Goal: Task Accomplishment & Management: Use online tool/utility

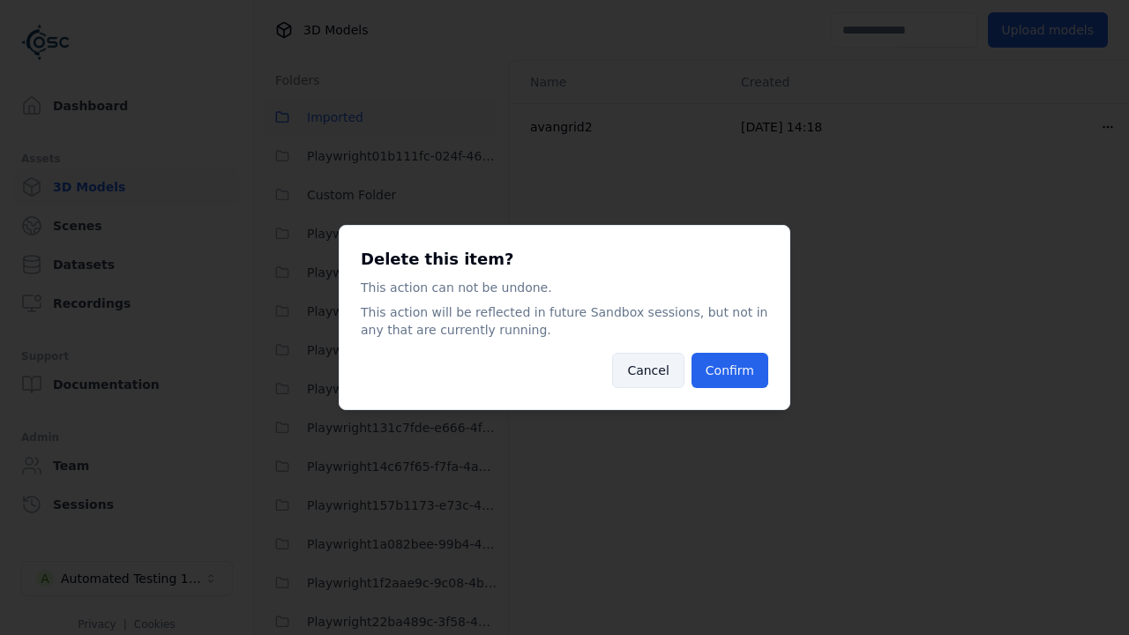
click at [654, 364] on button "Cancel" at bounding box center [647, 370] width 71 height 35
click at [654, 371] on button "Cancel" at bounding box center [647, 370] width 71 height 35
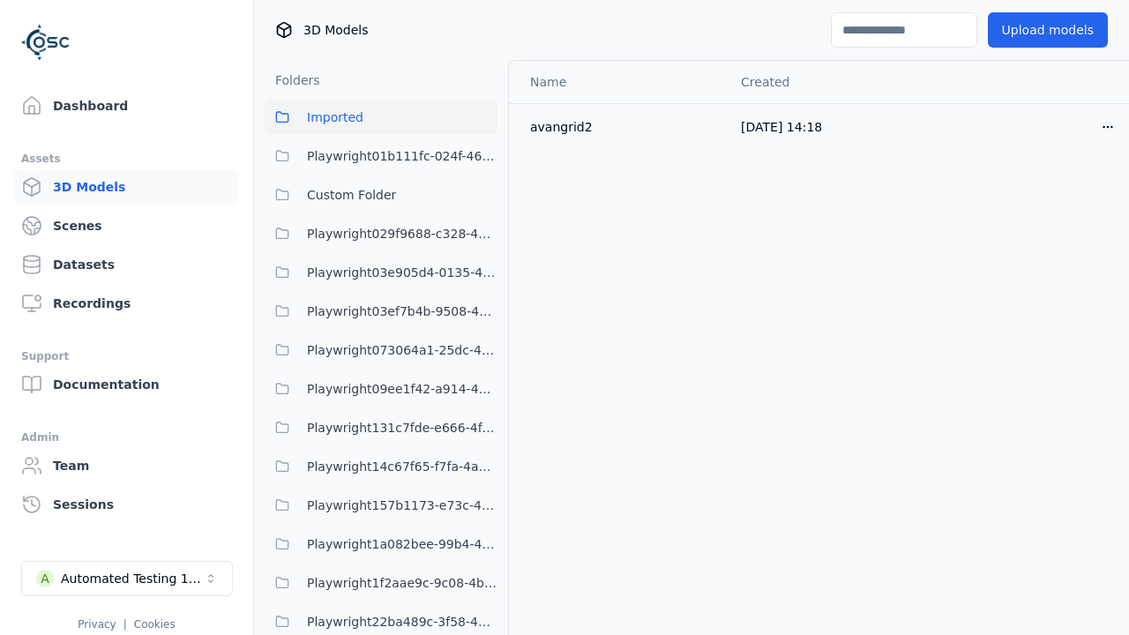
click at [326, 201] on span "Custom Folder" at bounding box center [351, 194] width 89 height 21
click at [381, 195] on span "Custom Folder" at bounding box center [351, 194] width 89 height 21
click at [402, 113] on button "Imported" at bounding box center [381, 117] width 233 height 35
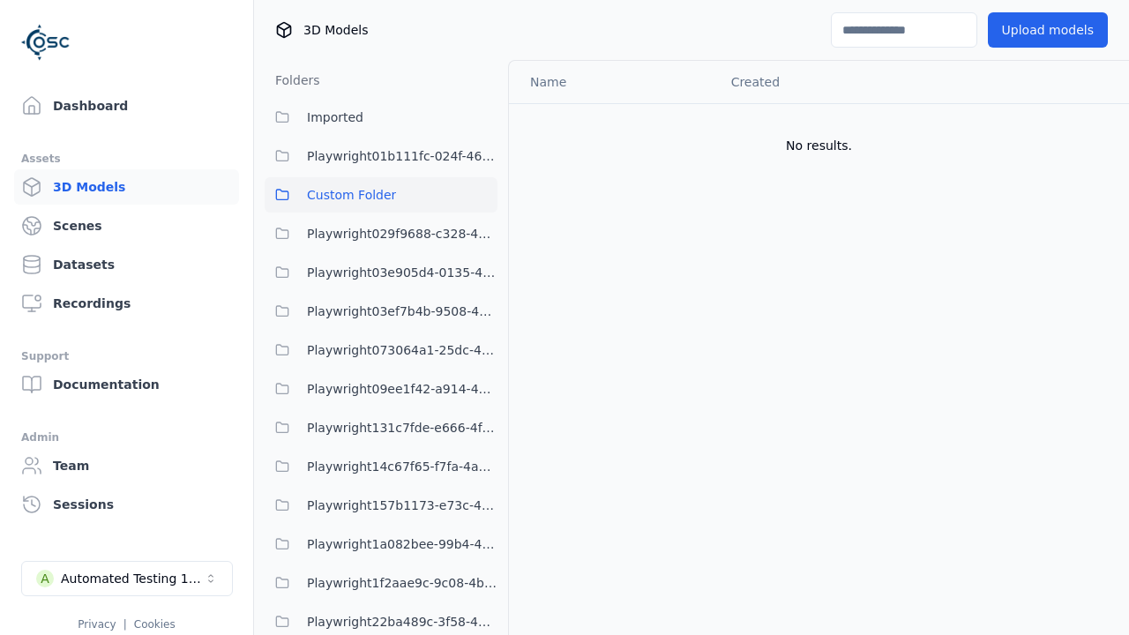
click at [381, 117] on button "Imported" at bounding box center [381, 117] width 233 height 35
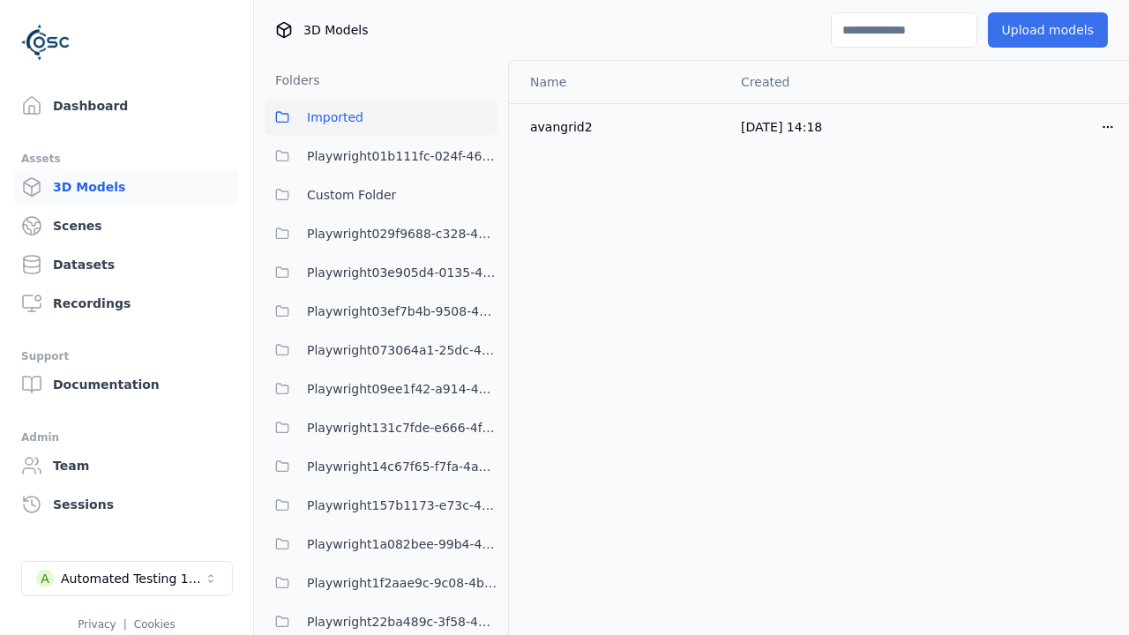
click at [1068, 28] on button "Upload models" at bounding box center [1048, 29] width 120 height 35
click at [1036, 30] on button "Upload models" at bounding box center [1048, 29] width 120 height 35
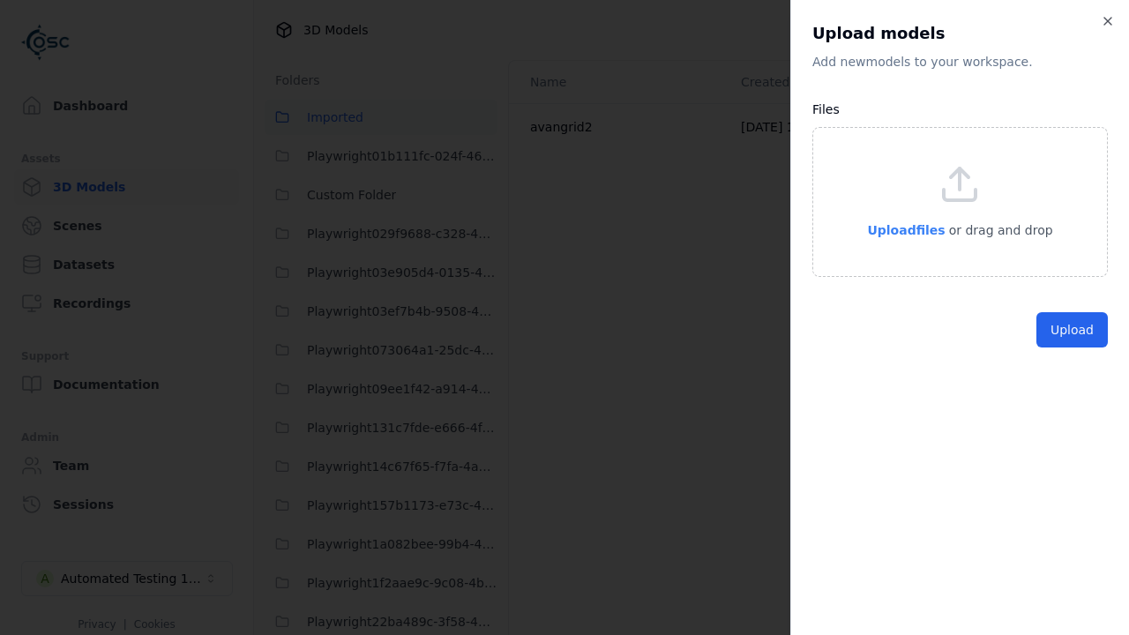
click at [904, 225] on span "Upload files" at bounding box center [906, 230] width 78 height 14
click at [900, 229] on span "Upload files" at bounding box center [906, 230] width 78 height 14
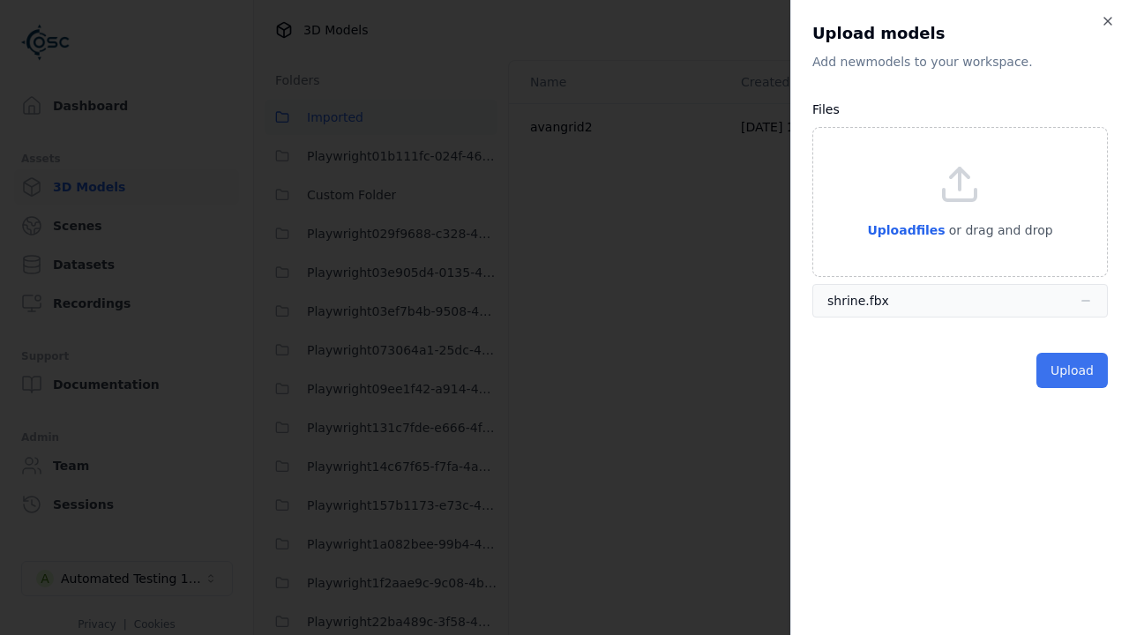
click at [1081, 371] on button "Upload" at bounding box center [1072, 370] width 71 height 35
click at [1074, 371] on button "Upload" at bounding box center [1072, 370] width 71 height 35
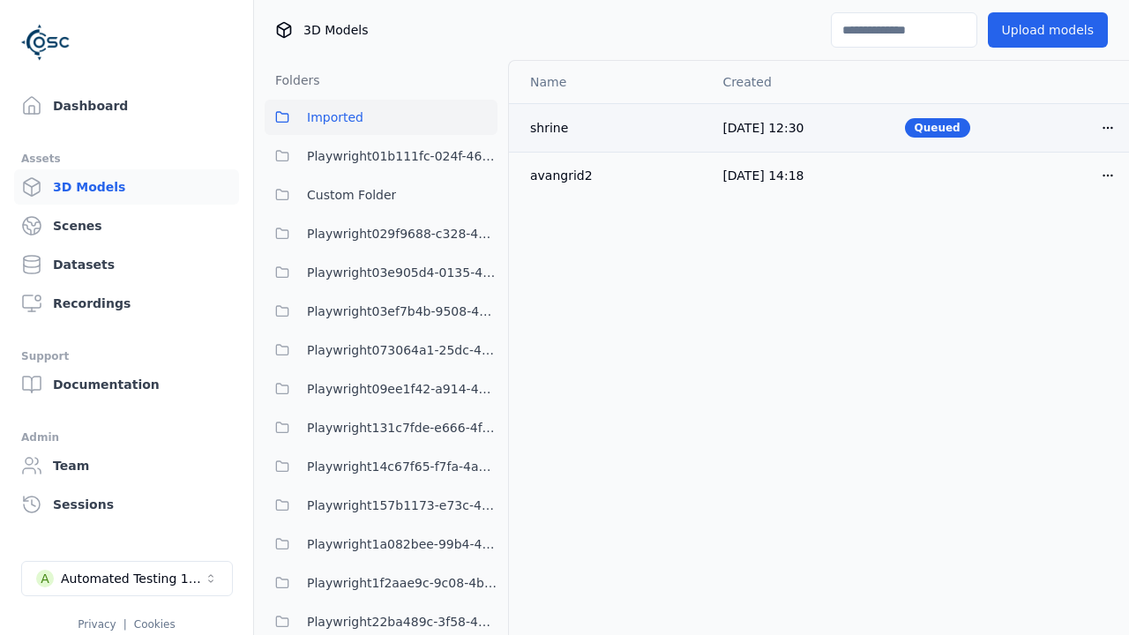
click at [1101, 128] on icon "button" at bounding box center [1108, 128] width 14 height 14
click at [1078, 127] on html "Support Dashboard Assets 3D Models Scenes Datasets Recordings Support Documenta…" at bounding box center [564, 317] width 1129 height 635
click at [1036, 193] on div "Delete" at bounding box center [1039, 196] width 104 height 28
click at [1039, 196] on div "Delete" at bounding box center [1039, 196] width 104 height 28
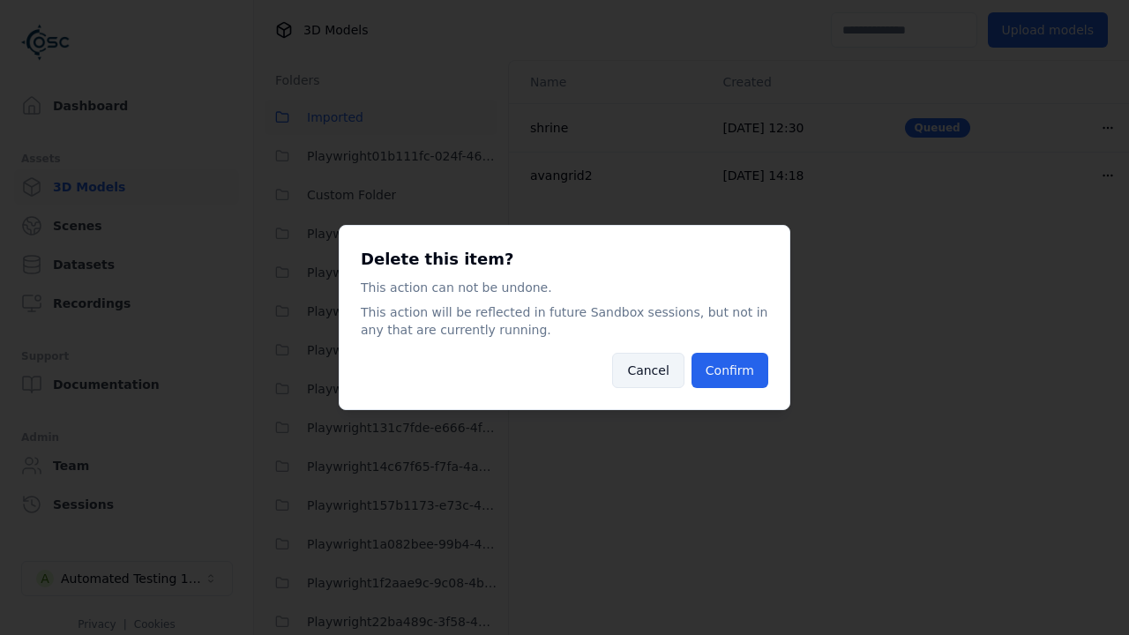
click at [679, 364] on button "Cancel" at bounding box center [647, 370] width 71 height 35
click at [654, 371] on button "Cancel" at bounding box center [647, 370] width 71 height 35
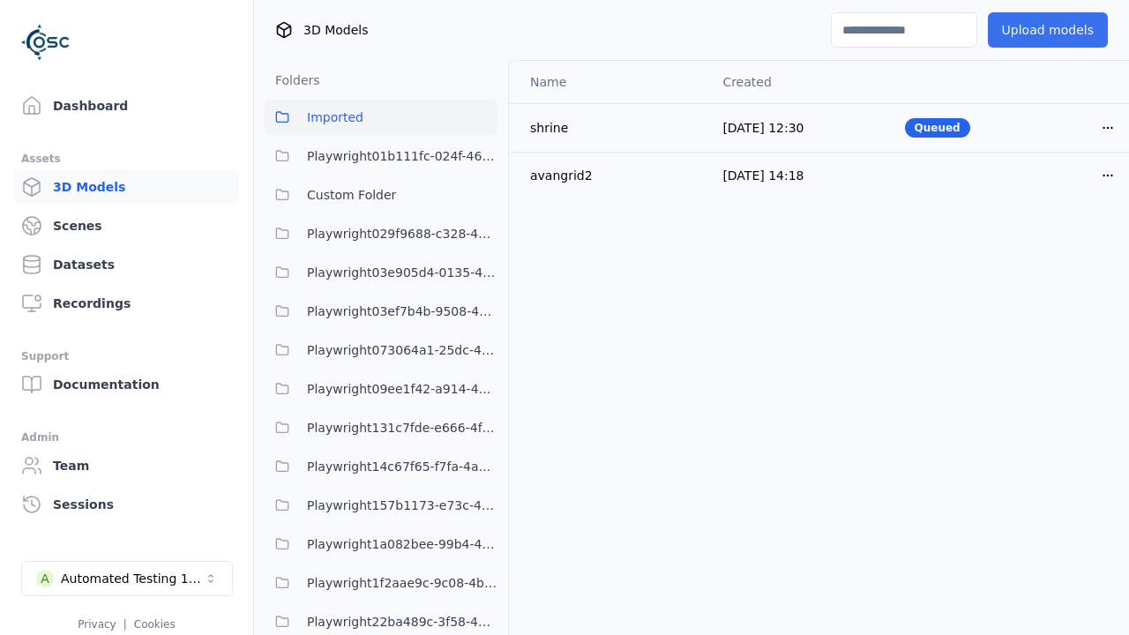
click at [1043, 32] on button "Upload models" at bounding box center [1048, 29] width 120 height 35
click at [1036, 30] on button "Upload models" at bounding box center [1048, 29] width 120 height 35
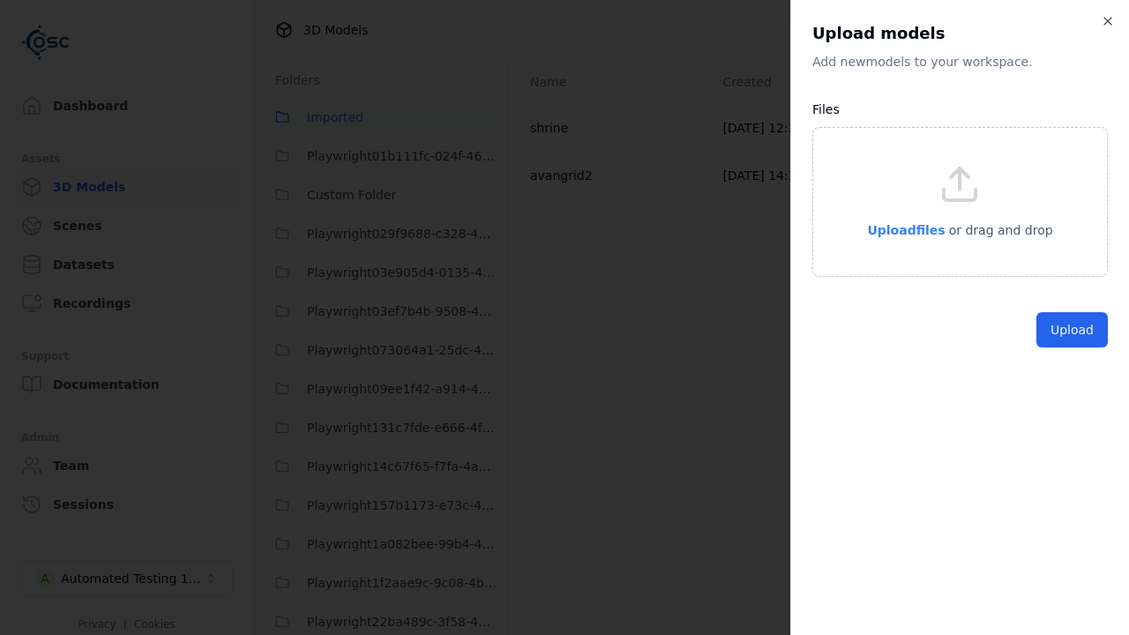
click at [895, 229] on span "Upload files" at bounding box center [906, 230] width 78 height 14
click at [900, 229] on span "Upload files" at bounding box center [906, 230] width 78 height 14
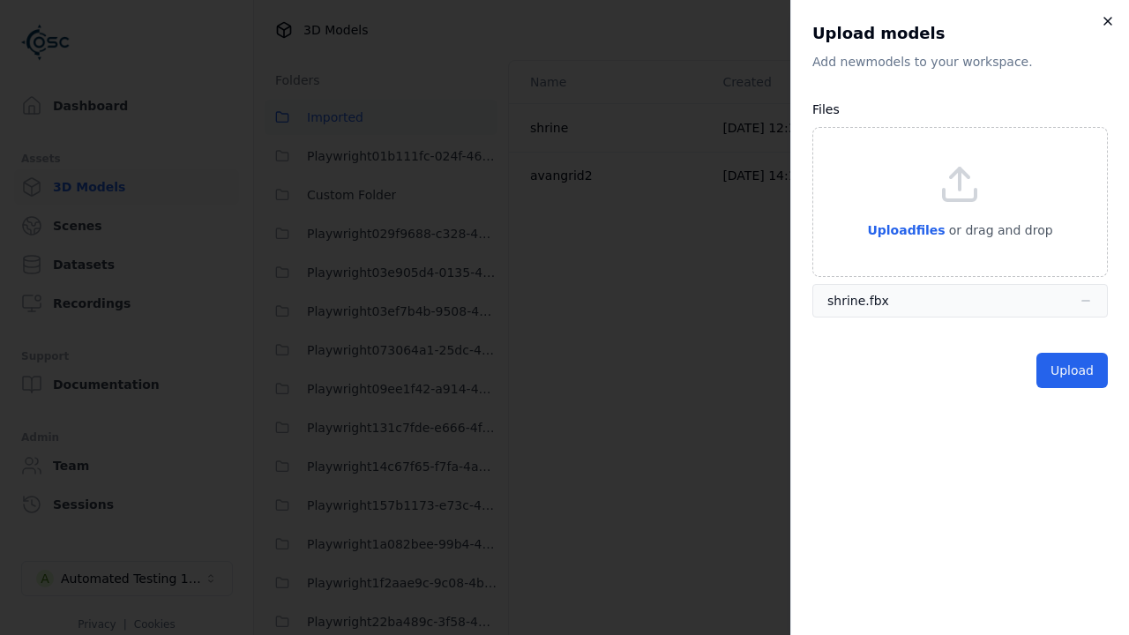
click at [1111, 20] on icon "button" at bounding box center [1108, 21] width 14 height 14
click at [1108, 21] on icon "button" at bounding box center [1107, 21] width 7 height 7
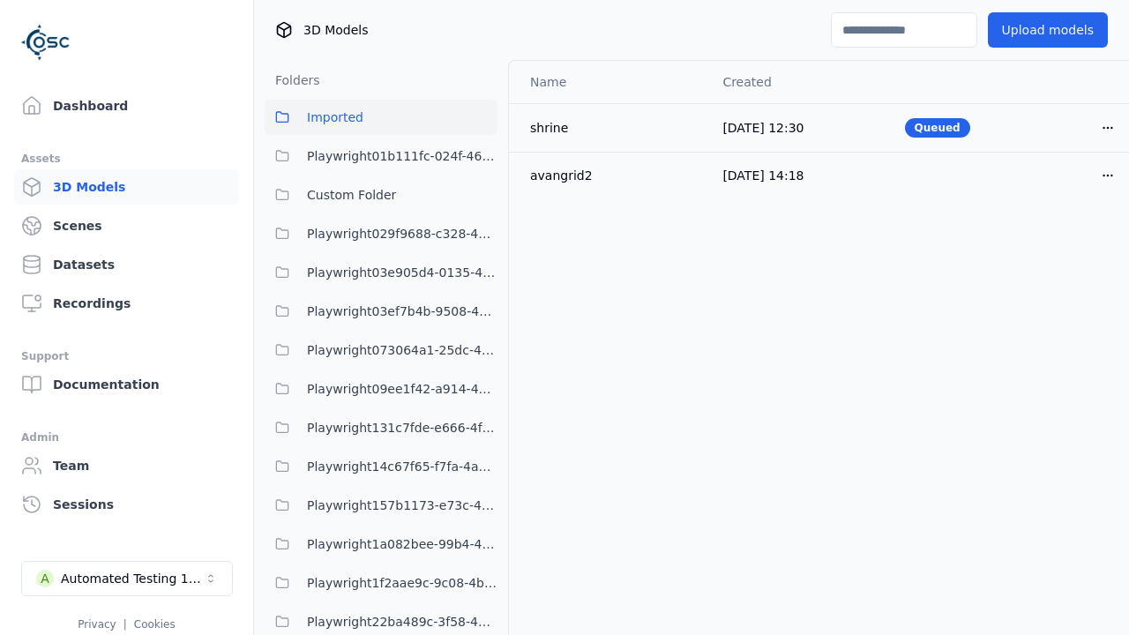
click at [490, 20] on x-pw-glass at bounding box center [564, 317] width 1129 height 635
click at [633, 10] on x-pw-glass at bounding box center [564, 317] width 1129 height 635
click at [603, 15] on x-pw-glass at bounding box center [564, 317] width 1129 height 635
click at [572, 11] on x-pw-glass at bounding box center [564, 317] width 1129 height 635
click at [537, 10] on x-pw-glass at bounding box center [564, 317] width 1129 height 635
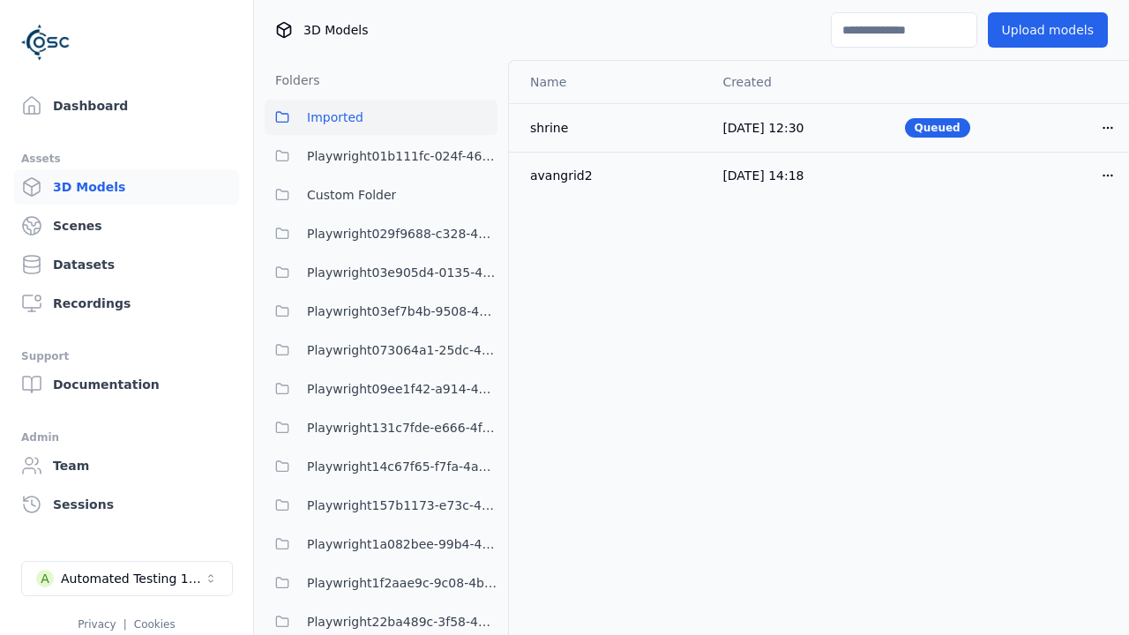
click at [512, 14] on x-pw-glass at bounding box center [564, 317] width 1129 height 635
click at [1031, 34] on button "Upload models" at bounding box center [1048, 29] width 120 height 35
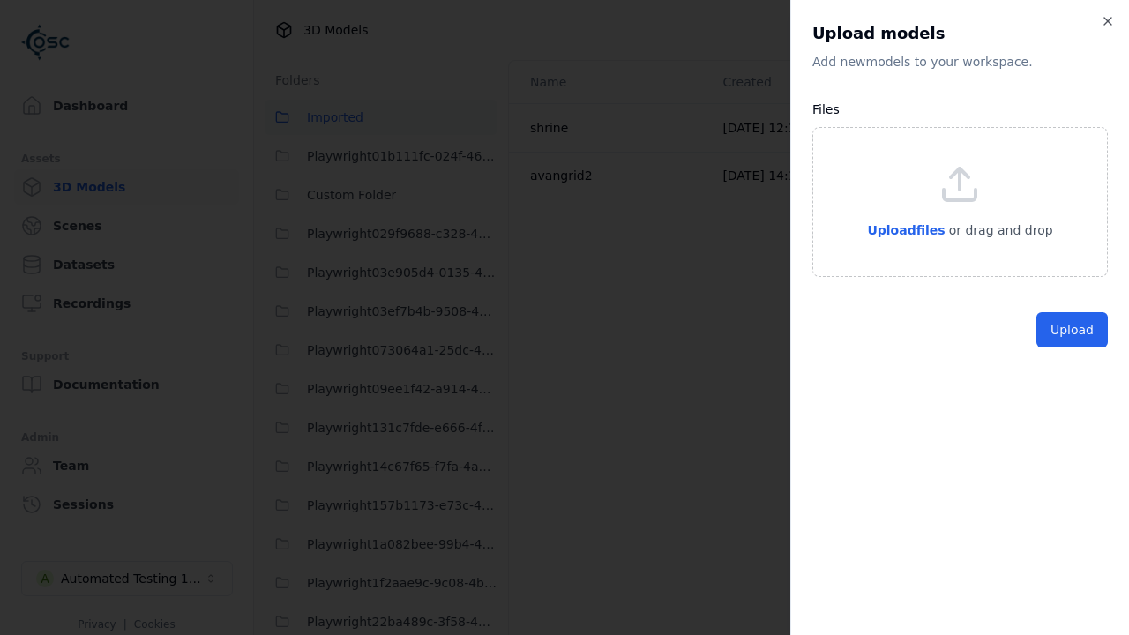
click at [507, 18] on x-pw-glass at bounding box center [564, 317] width 1129 height 635
